Goal: Task Accomplishment & Management: Use online tool/utility

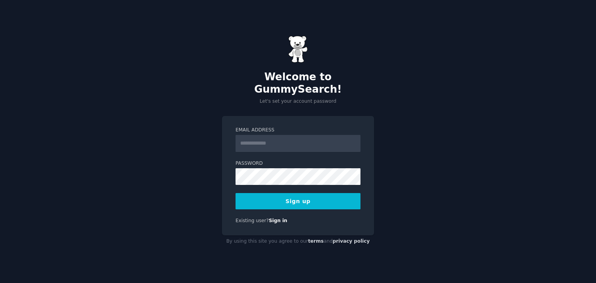
click at [265, 137] on input "Email Address" at bounding box center [298, 143] width 125 height 17
type input "**********"
click at [306, 231] on div "**********" at bounding box center [298, 182] width 152 height 132
click at [327, 198] on button "Sign up" at bounding box center [298, 201] width 125 height 16
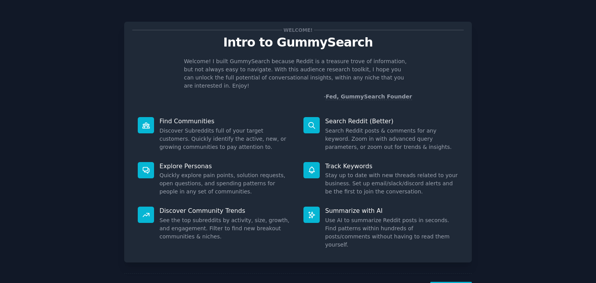
scroll to position [20, 0]
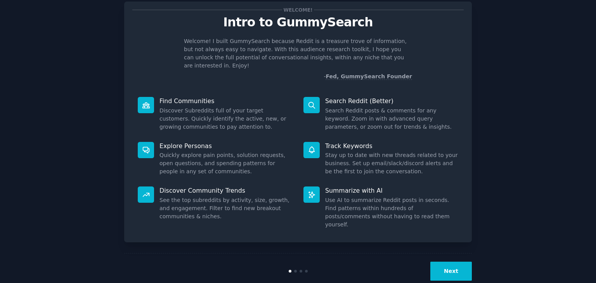
click at [452, 262] on button "Next" at bounding box center [452, 271] width 42 height 19
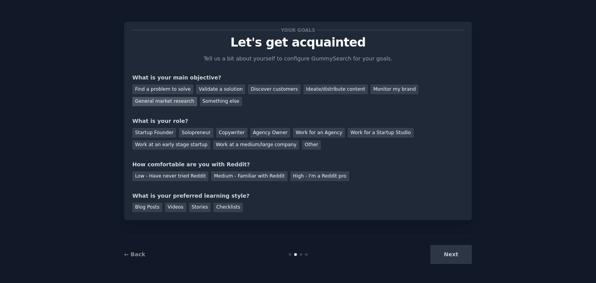
click at [197, 97] on div "General market research" at bounding box center [164, 102] width 65 height 10
click at [210, 141] on div "Work at an early stage startup" at bounding box center [171, 146] width 78 height 10
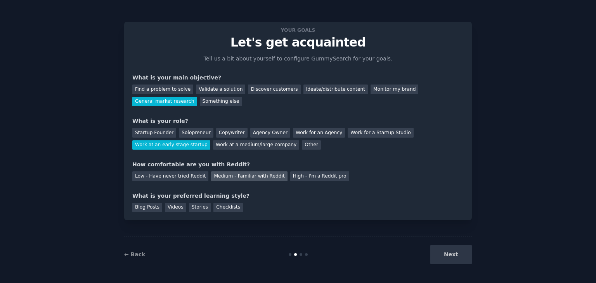
click at [211, 176] on div "Medium - Familiar with Reddit" at bounding box center [249, 177] width 76 height 10
click at [453, 253] on div "Next" at bounding box center [414, 254] width 116 height 19
click at [454, 258] on div "Next" at bounding box center [414, 254] width 116 height 19
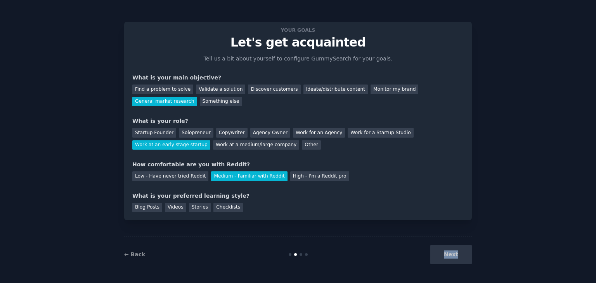
click at [447, 257] on div "Next" at bounding box center [414, 254] width 116 height 19
click at [413, 253] on div "Next" at bounding box center [414, 254] width 116 height 19
click at [445, 252] on div "Next" at bounding box center [414, 254] width 116 height 19
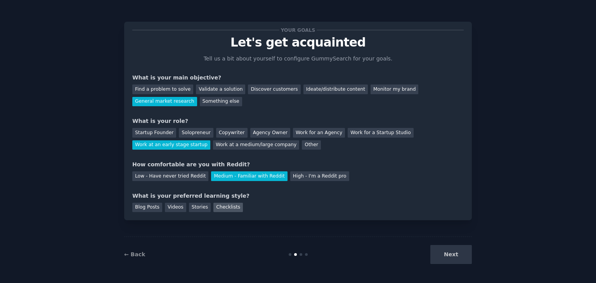
click at [218, 208] on div "Checklists" at bounding box center [229, 208] width 30 height 10
click at [445, 249] on button "Next" at bounding box center [452, 254] width 42 height 19
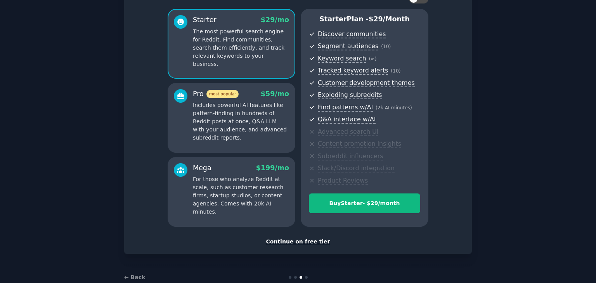
scroll to position [62, 0]
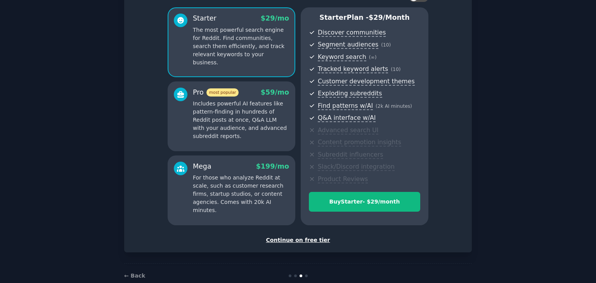
click at [297, 236] on div "Continue on free tier" at bounding box center [298, 240] width 332 height 8
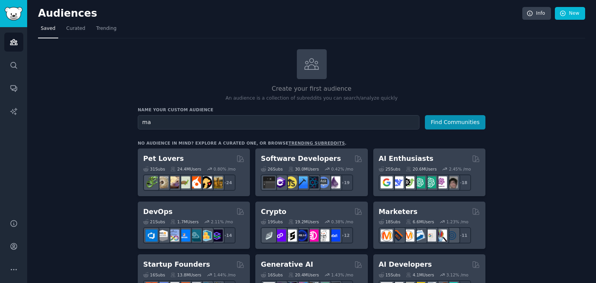
type input "m"
type input "ai marketing automation"
click at [479, 122] on button "Find Communities" at bounding box center [455, 122] width 61 height 14
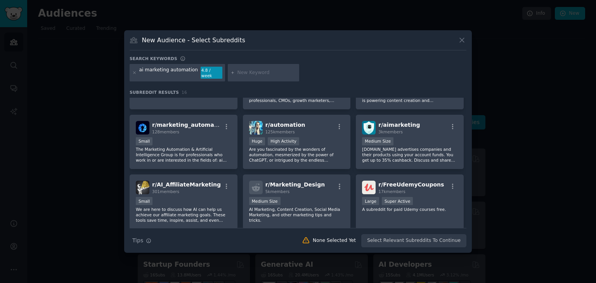
scroll to position [174, 0]
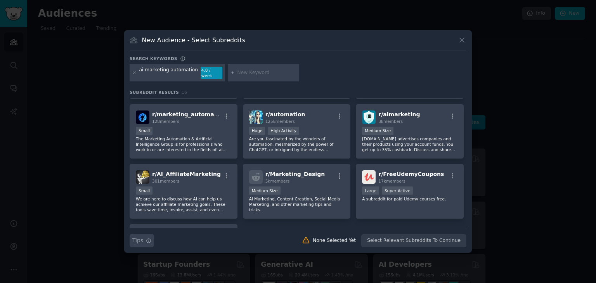
click at [144, 240] on button "Search Tips Tips" at bounding box center [142, 241] width 24 height 14
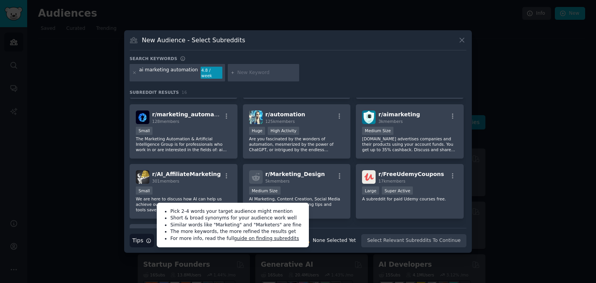
click at [154, 245] on div "New Audience - Select Subreddits Search keywords ai marketing automation 4.8 / …" at bounding box center [298, 141] width 348 height 223
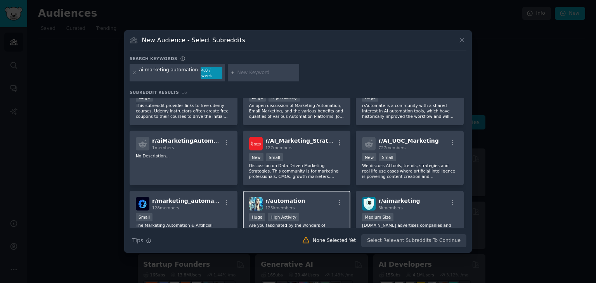
scroll to position [0, 0]
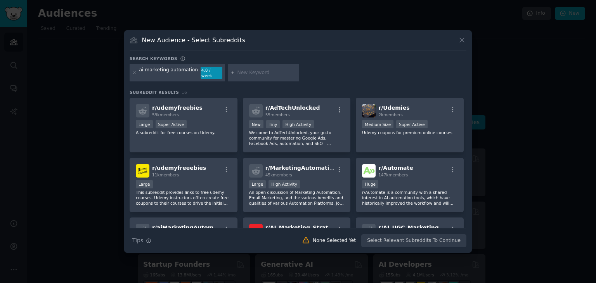
click at [142, 75] on div "ai marketing automation" at bounding box center [168, 73] width 59 height 12
click at [142, 73] on div "ai marketing automation" at bounding box center [168, 73] width 59 height 12
click at [235, 76] on div at bounding box center [263, 73] width 71 height 18
click at [228, 75] on div at bounding box center [263, 73] width 71 height 18
type input "ai agent marketing automation"
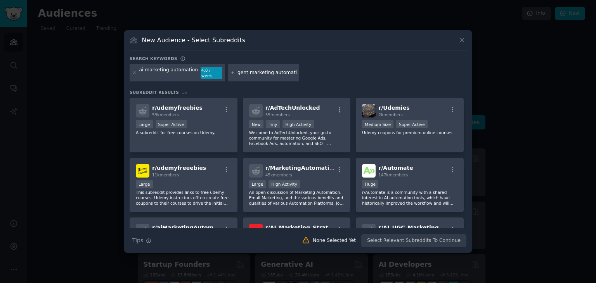
scroll to position [0, 11]
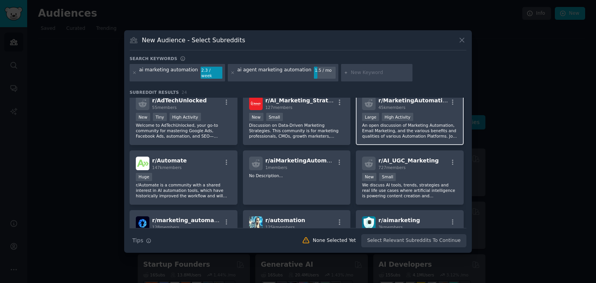
scroll to position [12, 0]
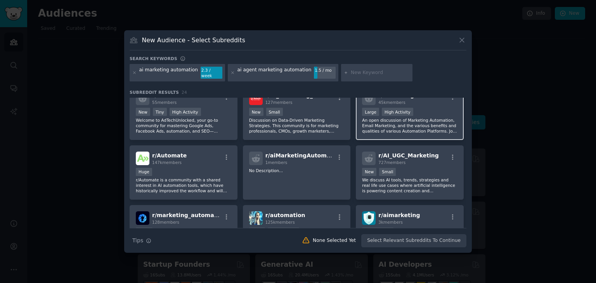
click at [421, 111] on div ">= 80th percentile for submissions / day Large High Activity" at bounding box center [410, 113] width 96 height 10
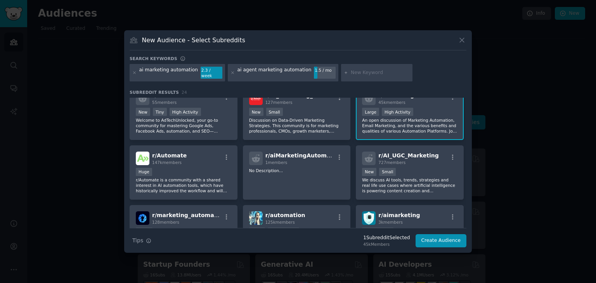
scroll to position [0, 0]
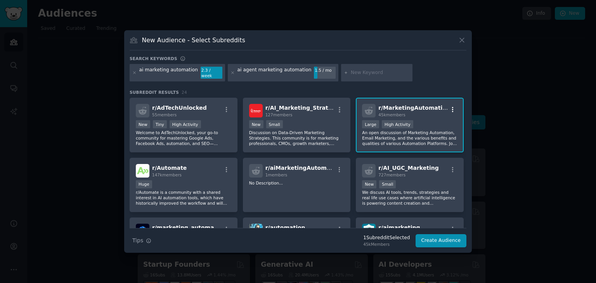
click at [450, 107] on icon "button" at bounding box center [453, 109] width 7 height 7
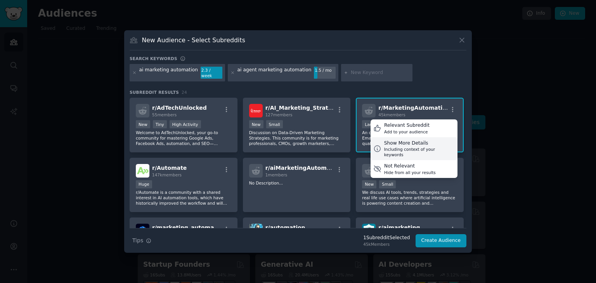
click at [416, 142] on div "Show More Details" at bounding box center [419, 143] width 71 height 7
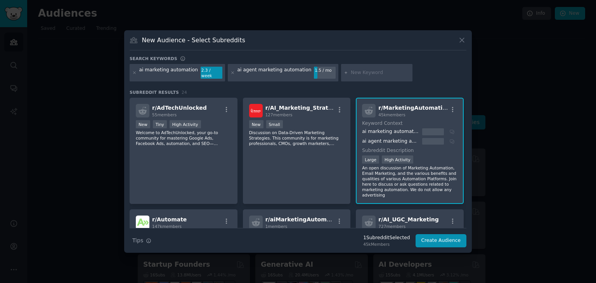
drag, startPoint x: 416, startPoint y: 142, endPoint x: 397, endPoint y: 143, distance: 19.1
click at [397, 143] on div "r/ MarketingAutomation 45k members Keyword Context ai marketing automation ai a…" at bounding box center [410, 151] width 108 height 106
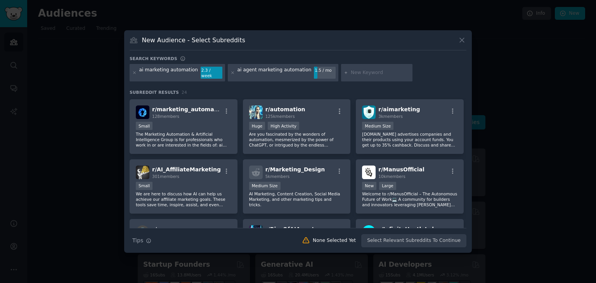
scroll to position [169, 0]
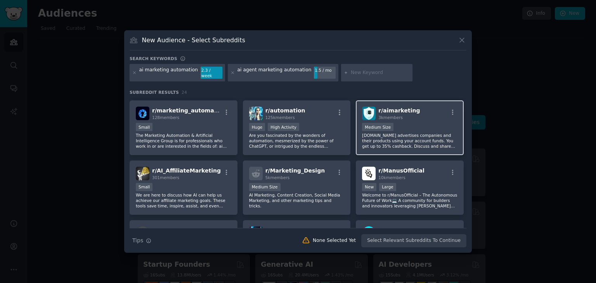
click at [402, 133] on p "Ai.marketing advertises companies and their products using your account funds. …" at bounding box center [410, 141] width 96 height 16
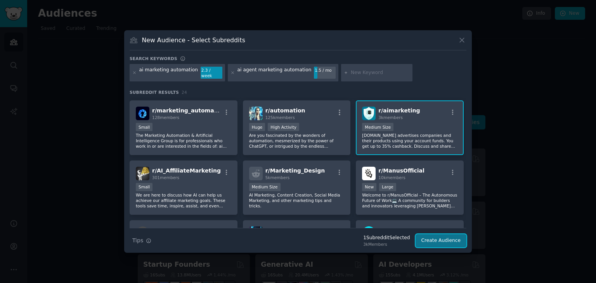
click at [437, 241] on button "Create Audience" at bounding box center [441, 241] width 51 height 13
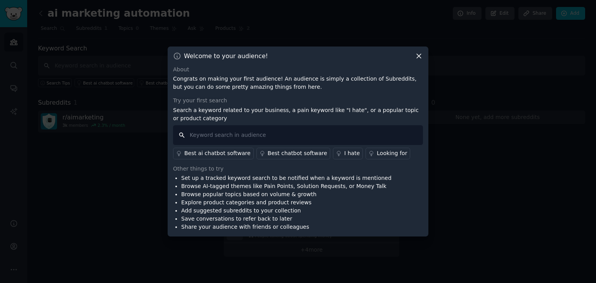
click at [219, 139] on input "text" at bounding box center [298, 135] width 250 height 20
type input "n"
type input "ai marketing agent features"
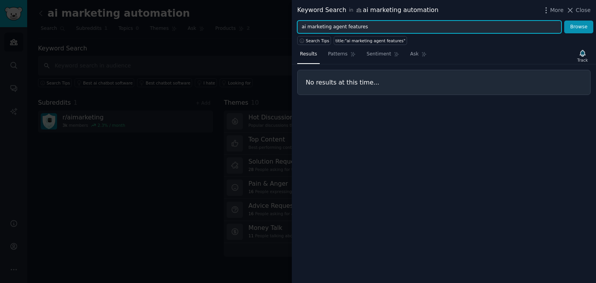
click at [368, 28] on input "ai marketing agent features" at bounding box center [429, 27] width 264 height 13
click at [565, 21] on button "Browse" at bounding box center [579, 27] width 29 height 13
type input "ai marketing"
click at [565, 21] on button "Browse" at bounding box center [579, 27] width 29 height 13
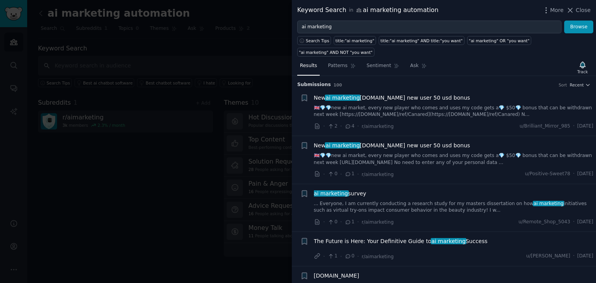
click at [494, 105] on link "🇬🇧💎💎new ai market, every new player who comes and uses my code gets a💎 $50💎 bon…" at bounding box center [454, 112] width 280 height 14
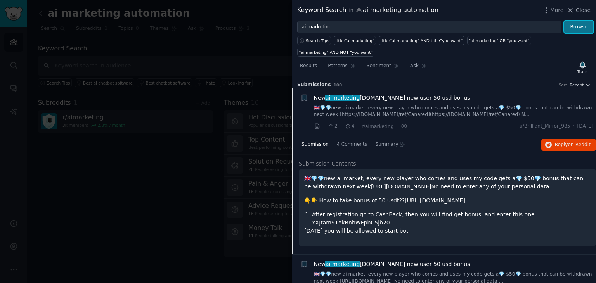
click at [586, 22] on button "Browse" at bounding box center [579, 27] width 29 height 13
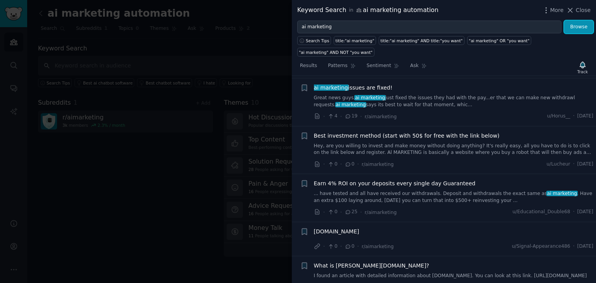
scroll to position [1601, 0]
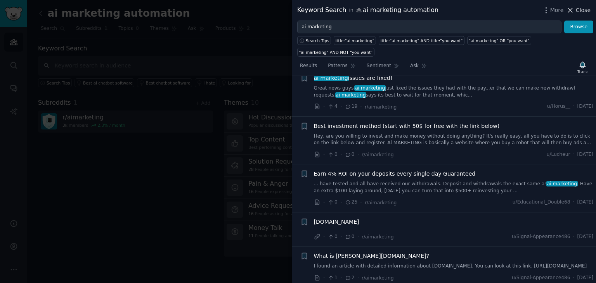
click at [584, 11] on span "Close" at bounding box center [583, 10] width 15 height 8
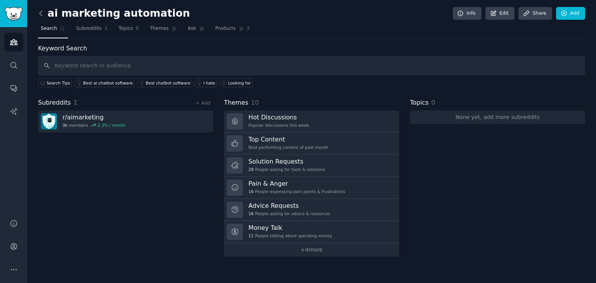
click at [38, 16] on icon at bounding box center [41, 13] width 8 height 8
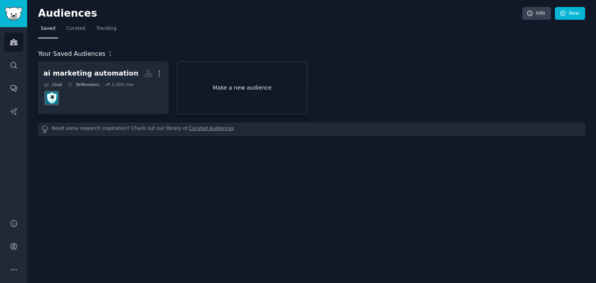
click at [190, 106] on link "Make a new audience" at bounding box center [242, 87] width 131 height 53
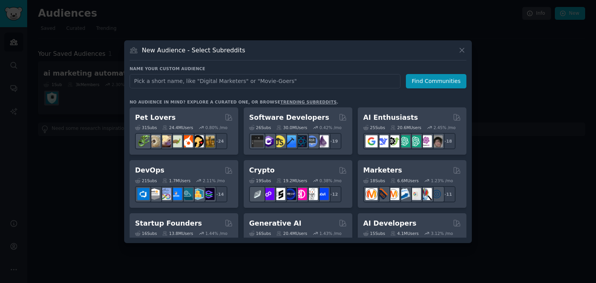
click at [333, 80] on input "text" at bounding box center [265, 81] width 271 height 14
type input "ai marketing"
click button "Find Communities" at bounding box center [436, 81] width 61 height 14
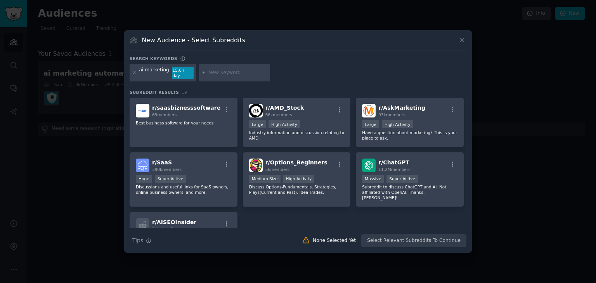
scroll to position [253, 0]
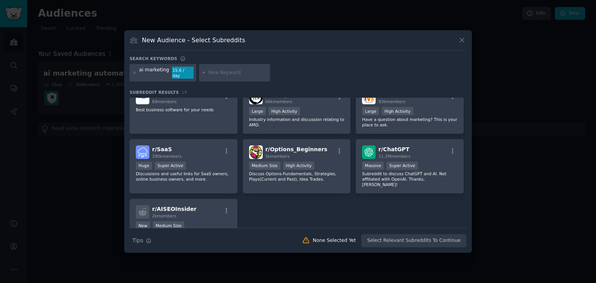
click at [203, 73] on div at bounding box center [234, 73] width 71 height 18
click at [213, 68] on div at bounding box center [234, 73] width 71 height 18
click at [219, 73] on input "text" at bounding box center [237, 72] width 59 height 7
type input "marketing automation"
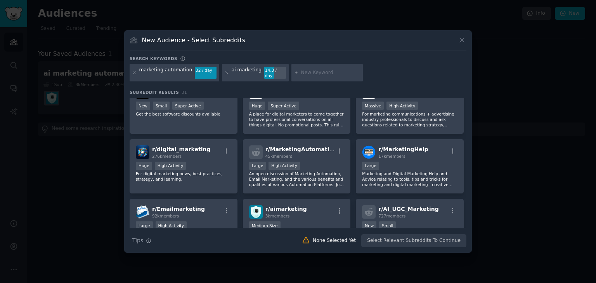
scroll to position [20, 0]
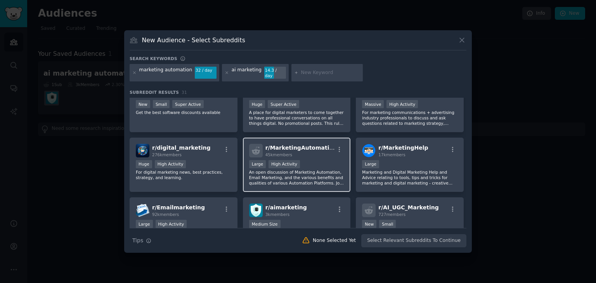
click at [309, 155] on div "r/ MarketingAutomation 45k members Large High Activity An open discussion of Ma…" at bounding box center [297, 165] width 108 height 55
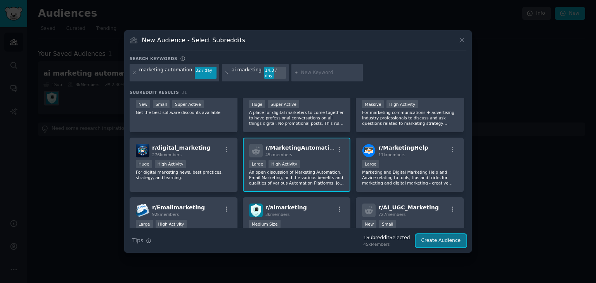
click at [443, 240] on button "Create Audience" at bounding box center [441, 241] width 51 height 13
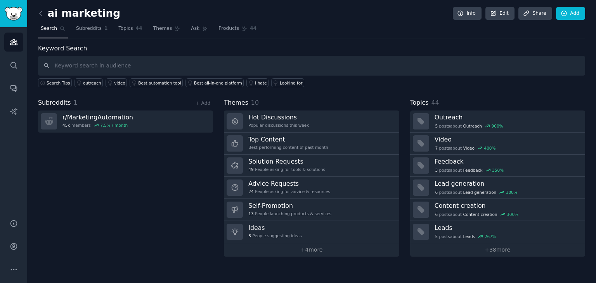
click at [306, 66] on input "text" at bounding box center [311, 66] width 547 height 20
type input "marketing automation ai agents"
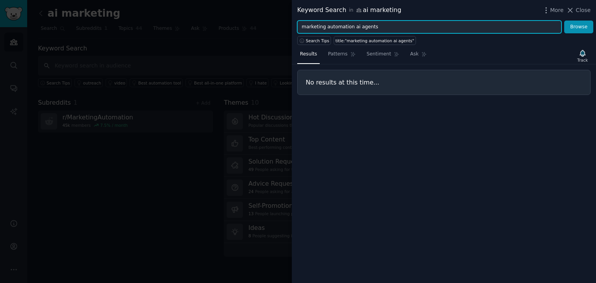
click at [354, 28] on input "marketing automation ai agents" at bounding box center [429, 27] width 264 height 13
click at [565, 21] on button "Browse" at bounding box center [579, 27] width 29 height 13
click at [373, 24] on input "marketing automation agents" at bounding box center [429, 27] width 264 height 13
type input "marketing automation softwares"
click at [565, 21] on button "Browse" at bounding box center [579, 27] width 29 height 13
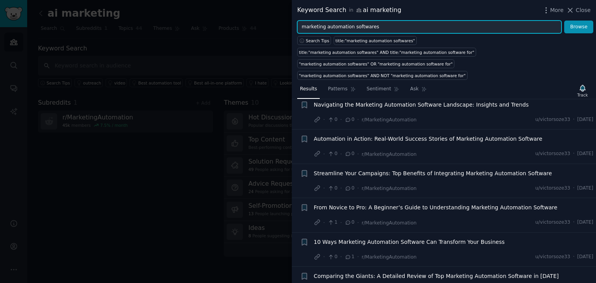
scroll to position [17, 0]
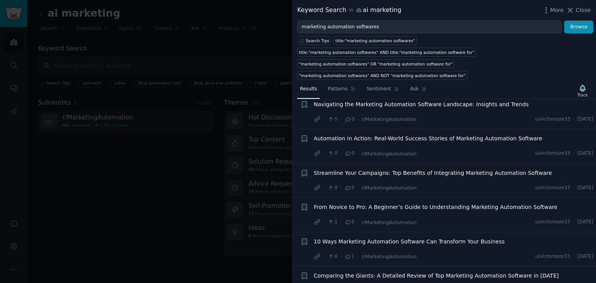
click at [406, 135] on span "Automation in Action: Real-World Success Stories of Marketing Automation Softwa…" at bounding box center [428, 139] width 229 height 8
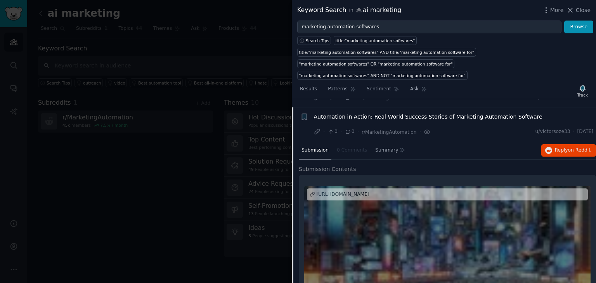
scroll to position [36, 0]
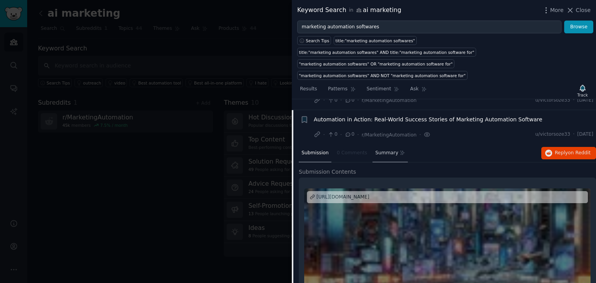
click at [386, 150] on span "Summary" at bounding box center [386, 153] width 23 height 7
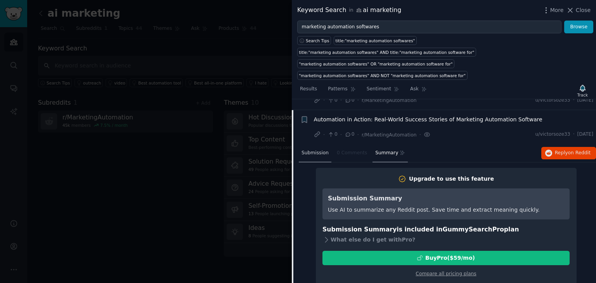
click at [323, 150] on span "Submission" at bounding box center [315, 153] width 27 height 7
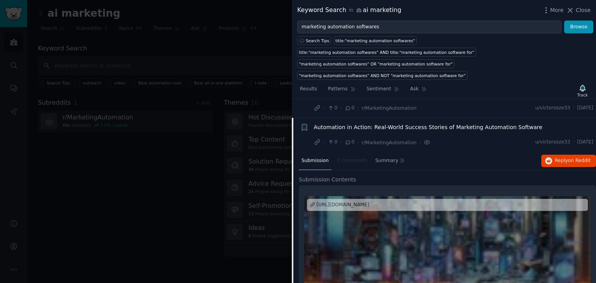
scroll to position [0, 0]
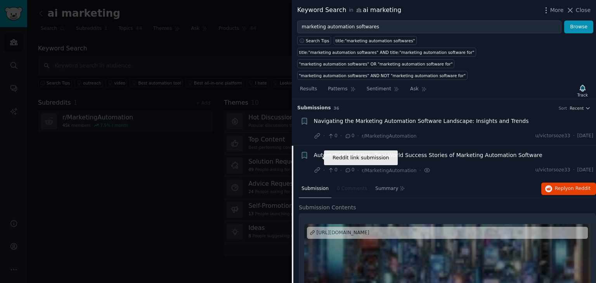
click at [317, 167] on icon at bounding box center [317, 170] width 7 height 7
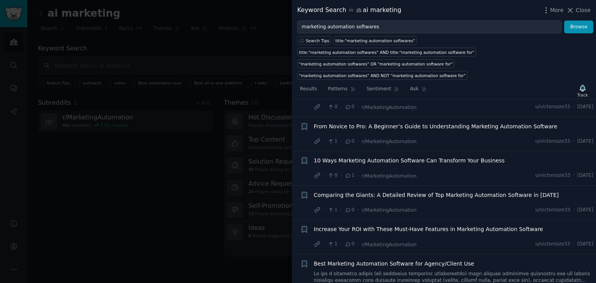
scroll to position [320, 0]
click at [414, 191] on span "Comparing the Giants: A Detailed Review of Top Marketing Automation Software in…" at bounding box center [436, 195] width 245 height 8
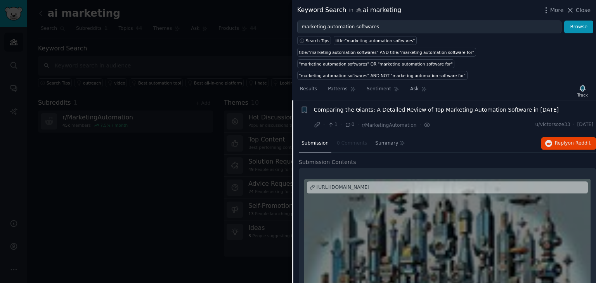
scroll to position [183, 0]
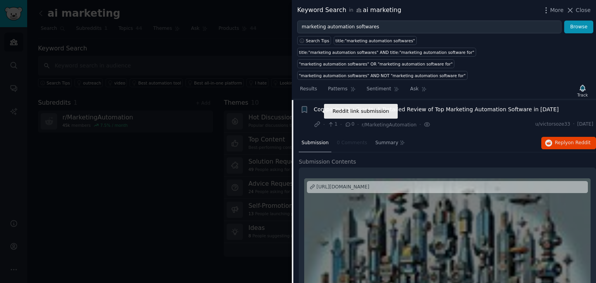
click at [315, 122] on icon at bounding box center [317, 124] width 5 height 5
